Goal: Use online tool/utility: Utilize a website feature to perform a specific function

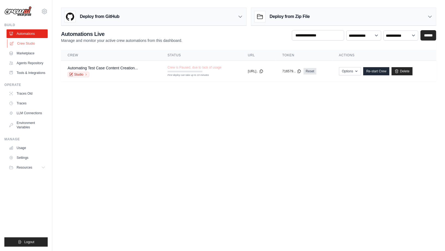
click at [29, 42] on link "Crew Studio" at bounding box center [27, 43] width 41 height 9
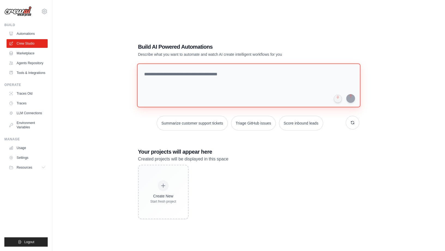
click at [181, 74] on textarea at bounding box center [248, 85] width 223 height 44
paste textarea "**********"
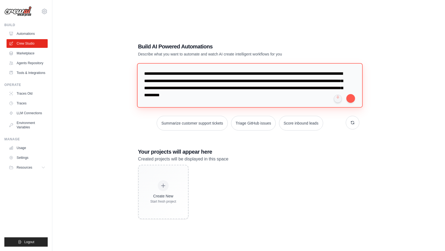
click at [215, 73] on textarea "**********" at bounding box center [249, 85] width 225 height 44
type textarea "**********"
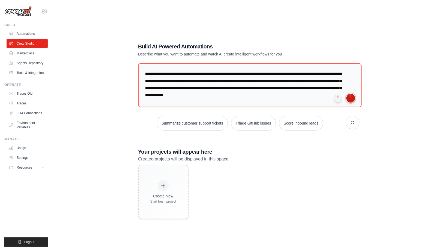
click at [352, 100] on button "submit" at bounding box center [350, 98] width 9 height 9
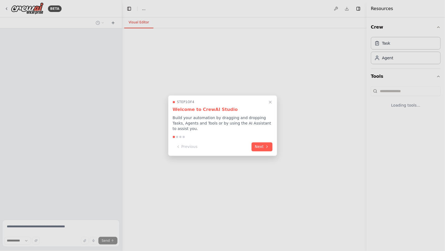
select select "****"
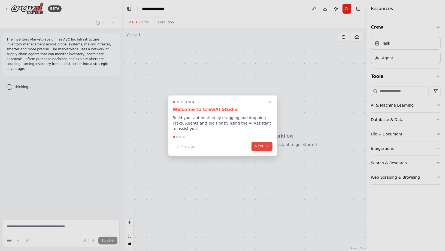
click at [266, 144] on icon at bounding box center [267, 146] width 4 height 4
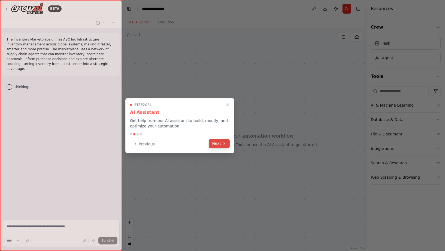
click at [219, 142] on button "Next" at bounding box center [219, 143] width 21 height 9
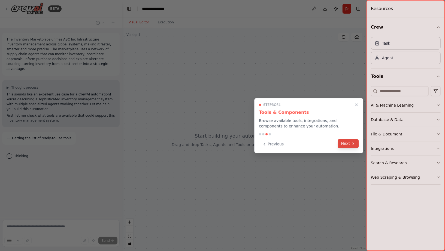
click at [349, 142] on button "Next" at bounding box center [348, 143] width 21 height 9
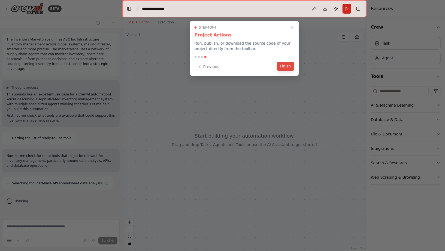
click at [286, 66] on button "Finish" at bounding box center [285, 66] width 17 height 9
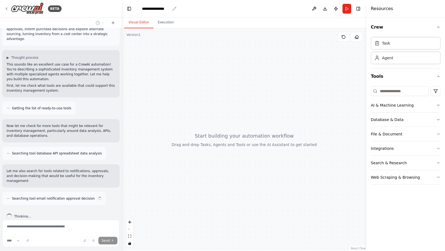
scroll to position [35, 0]
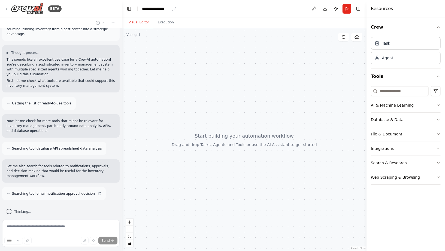
click at [176, 8] on icon "breadcrumb" at bounding box center [174, 9] width 4 height 4
click at [167, 8] on div "**********" at bounding box center [156, 8] width 28 height 5
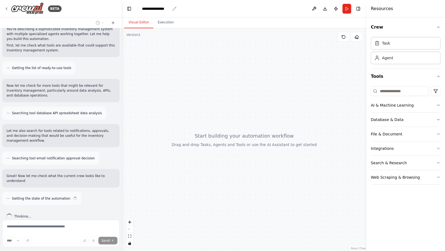
scroll to position [75, 0]
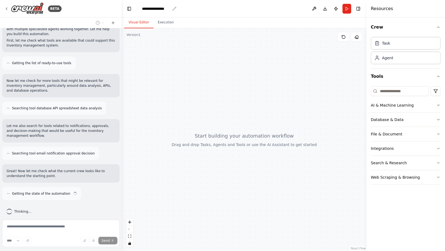
click at [174, 8] on icon "breadcrumb" at bounding box center [175, 9] width 4 height 4
click at [152, 10] on div "**********" at bounding box center [156, 8] width 28 height 5
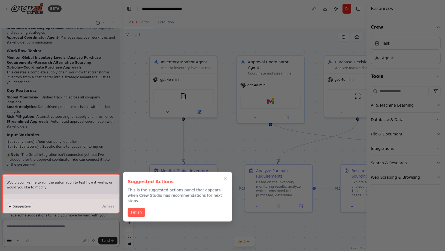
scroll to position [600, 0]
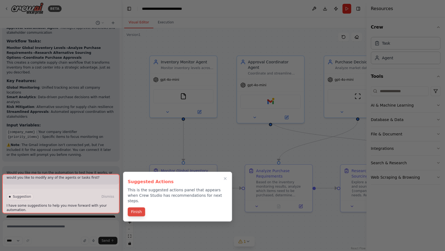
click at [138, 210] on button "Finish" at bounding box center [136, 212] width 17 height 9
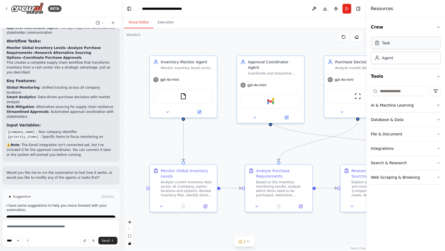
click at [396, 44] on div "Task" at bounding box center [406, 43] width 70 height 13
click at [392, 60] on div "Agent" at bounding box center [406, 57] width 70 height 13
click at [440, 104] on icon "button" at bounding box center [438, 105] width 4 height 4
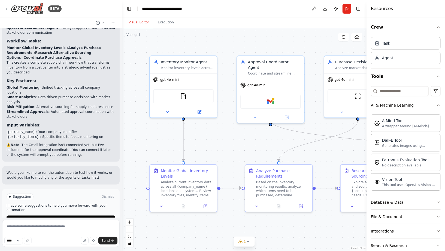
click at [440, 104] on icon "button" at bounding box center [438, 105] width 4 height 4
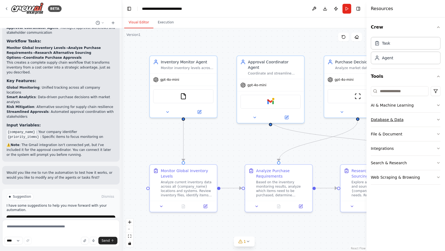
click at [439, 119] on icon "button" at bounding box center [438, 120] width 4 height 4
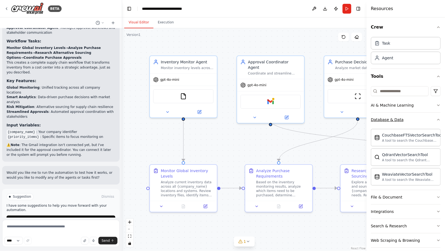
click at [439, 119] on icon "button" at bounding box center [438, 119] width 2 height 1
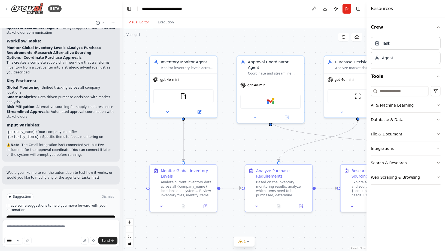
click at [438, 132] on icon "button" at bounding box center [438, 134] width 4 height 4
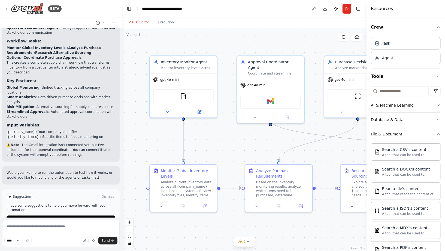
click at [438, 132] on icon "button" at bounding box center [438, 134] width 4 height 4
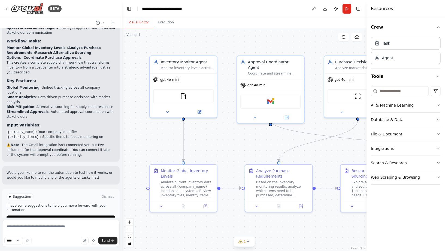
click at [262, 10] on header "**********" at bounding box center [244, 8] width 244 height 17
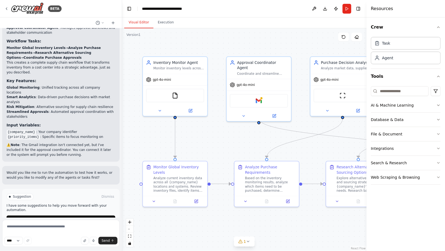
drag, startPoint x: 322, startPoint y: 49, endPoint x: 311, endPoint y: 43, distance: 12.9
click at [311, 43] on div ".deletable-edge-delete-btn { width: 20px; height: 20px; border: 0px solid #ffff…" at bounding box center [244, 139] width 244 height 223
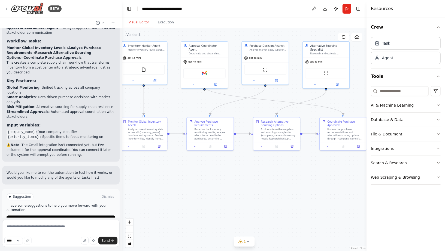
drag, startPoint x: 266, startPoint y: 187, endPoint x: 236, endPoint y: 190, distance: 30.4
click at [236, 190] on div ".deletable-edge-delete-btn { width: 20px; height: 20px; border: 0px solid #ffff…" at bounding box center [244, 139] width 244 height 223
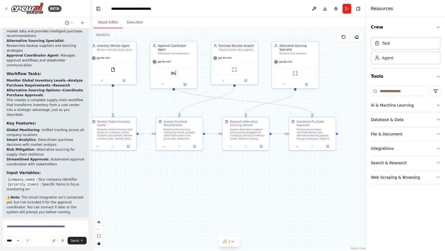
scroll to position [694, 0]
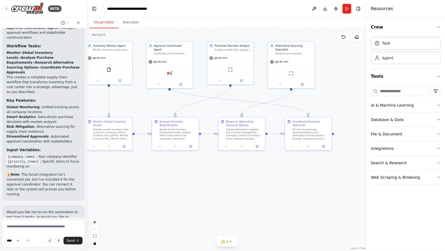
drag, startPoint x: 121, startPoint y: 28, endPoint x: 89, endPoint y: 32, distance: 32.4
click at [87, 32] on div "BETA The Inventory Marketplace unifies ABC Inc Infrastructure inventory managem…" at bounding box center [222, 125] width 445 height 251
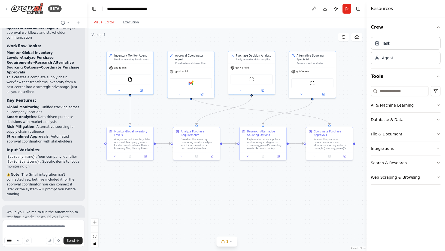
drag, startPoint x: 190, startPoint y: 196, endPoint x: 211, endPoint y: 205, distance: 23.4
click at [211, 205] on div ".deletable-edge-delete-btn { width: 20px; height: 20px; border: 0px solid #ffff…" at bounding box center [226, 139] width 279 height 223
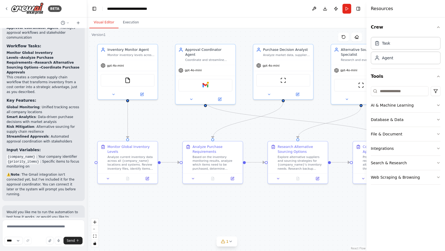
drag, startPoint x: 160, startPoint y: 182, endPoint x: 166, endPoint y: 212, distance: 30.3
click at [166, 212] on div ".deletable-edge-delete-btn { width: 20px; height: 20px; border: 0px solid #ffff…" at bounding box center [226, 139] width 279 height 223
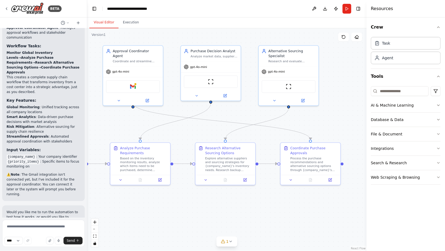
drag, startPoint x: 314, startPoint y: 213, endPoint x: 242, endPoint y: 214, distance: 72.5
click at [242, 214] on div ".deletable-edge-delete-btn { width: 20px; height: 20px; border: 0px solid #ffff…" at bounding box center [226, 139] width 279 height 223
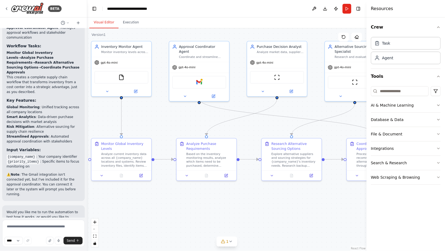
drag, startPoint x: 242, startPoint y: 214, endPoint x: 308, endPoint y: 210, distance: 66.3
click at [308, 210] on div ".deletable-edge-delete-btn { width: 20px; height: 20px; border: 0px solid #ffff…" at bounding box center [226, 139] width 279 height 223
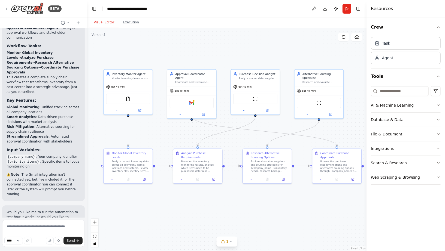
drag, startPoint x: 308, startPoint y: 212, endPoint x: 281, endPoint y: 209, distance: 27.4
click at [281, 209] on div ".deletable-edge-delete-btn { width: 20px; height: 20px; border: 0px solid #ffff…" at bounding box center [226, 139] width 279 height 223
